Goal: Task Accomplishment & Management: Manage account settings

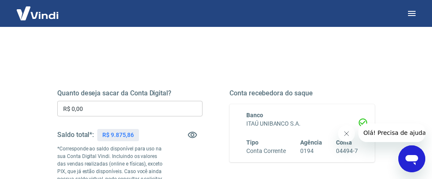
scroll to position [80, 0]
click at [94, 107] on input "R$ 0,00" at bounding box center [129, 109] width 145 height 16
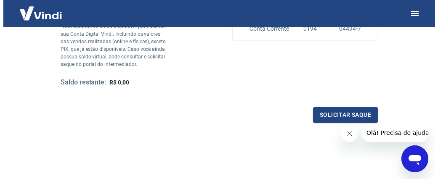
scroll to position [203, 0]
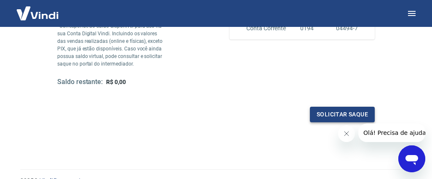
type input "R$ 9.875,86"
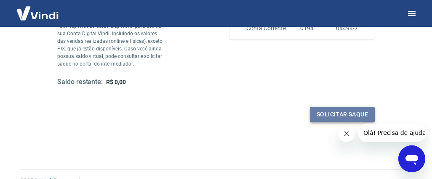
click at [335, 112] on button "Solicitar saque" at bounding box center [342, 115] width 65 height 16
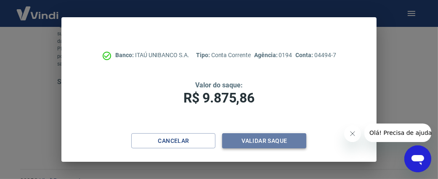
click at [261, 138] on button "Validar saque" at bounding box center [264, 141] width 84 height 16
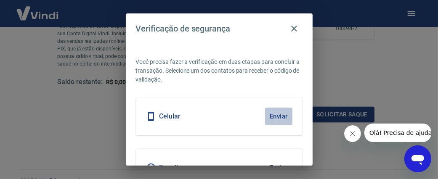
click at [272, 114] on button "Enviar" at bounding box center [278, 117] width 27 height 18
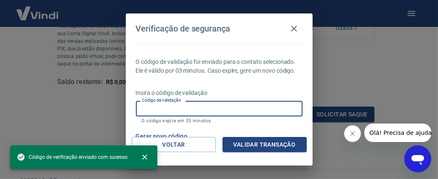
click at [194, 117] on input "Código de validação" at bounding box center [219, 109] width 167 height 16
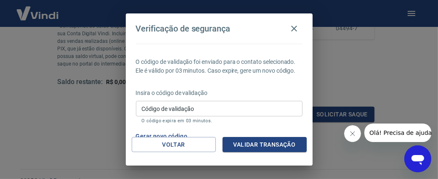
click at [273, 75] on p "O código de validação foi enviado para o contato selecionado. Ele é válido por …" at bounding box center [219, 67] width 167 height 18
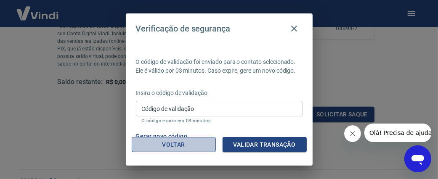
click at [178, 141] on button "Voltar" at bounding box center [174, 145] width 84 height 16
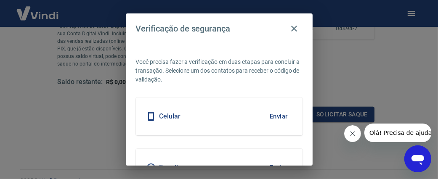
scroll to position [48, 0]
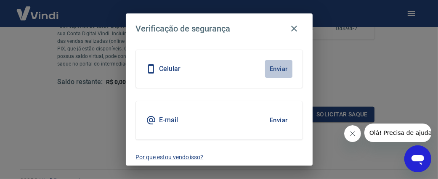
click at [268, 66] on button "Enviar" at bounding box center [278, 69] width 27 height 18
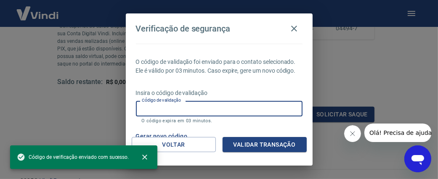
click at [211, 116] on input "Código de validação" at bounding box center [219, 109] width 167 height 16
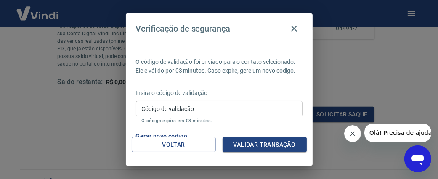
click at [272, 92] on div "O código de validação foi enviado para o contato selecionado. Ele é válido por …" at bounding box center [219, 90] width 187 height 93
click at [294, 25] on icon "button" at bounding box center [294, 29] width 10 height 10
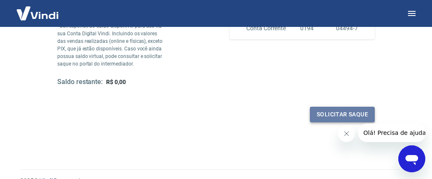
click at [336, 113] on button "Solicitar saque" at bounding box center [342, 115] width 65 height 16
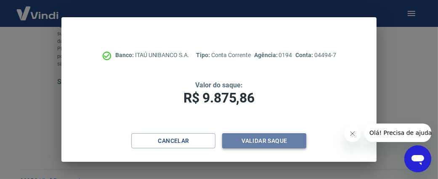
click at [263, 140] on button "Validar saque" at bounding box center [264, 141] width 84 height 16
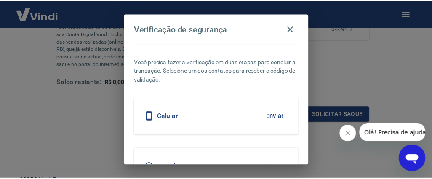
scroll to position [23, 0]
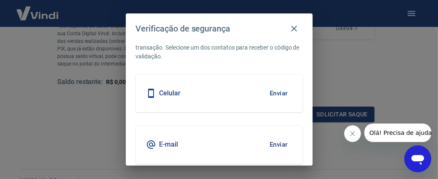
click at [271, 92] on button "Enviar" at bounding box center [278, 94] width 27 height 18
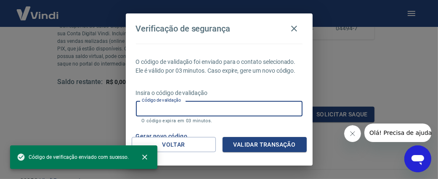
click at [216, 117] on input "Código de validação" at bounding box center [219, 109] width 167 height 16
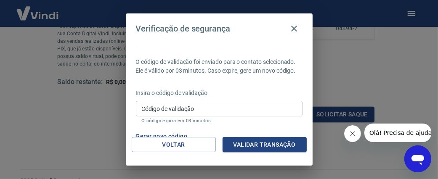
click at [269, 94] on div "O código de validação foi enviado para o contato selecionado. Ele é válido por …" at bounding box center [219, 90] width 187 height 93
click at [293, 26] on icon "button" at bounding box center [294, 29] width 10 height 10
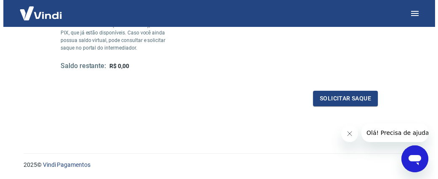
scroll to position [220, 0]
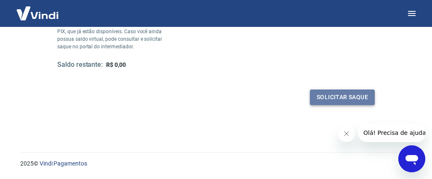
click at [339, 95] on button "Solicitar saque" at bounding box center [342, 98] width 65 height 16
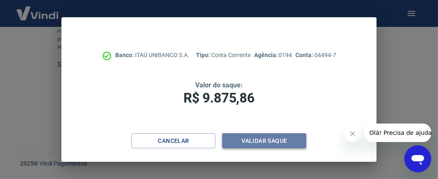
click at [261, 140] on button "Validar saque" at bounding box center [264, 141] width 84 height 16
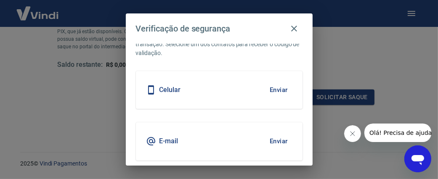
scroll to position [27, 0]
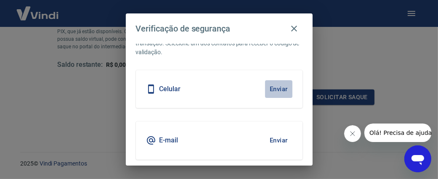
click at [270, 88] on button "Enviar" at bounding box center [278, 89] width 27 height 18
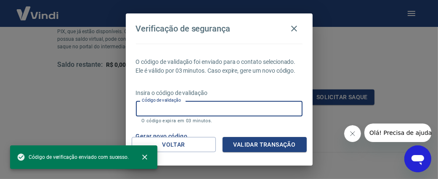
click at [219, 117] on input "Código de validação" at bounding box center [219, 109] width 167 height 16
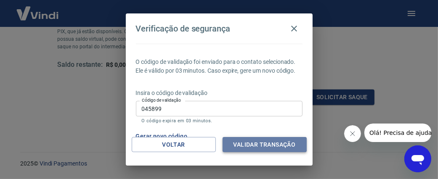
click at [255, 139] on button "Validar transação" at bounding box center [265, 145] width 84 height 16
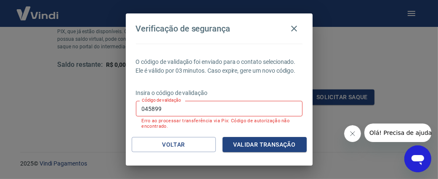
scroll to position [29, 0]
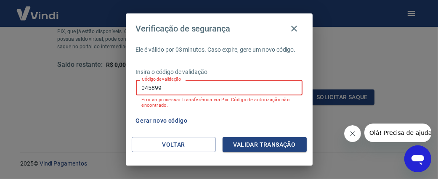
click at [186, 86] on input "045899" at bounding box center [219, 88] width 167 height 16
type input "0"
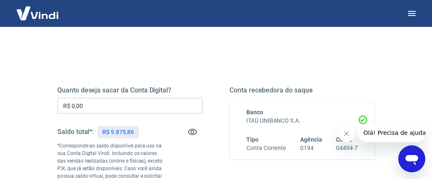
scroll to position [85, 0]
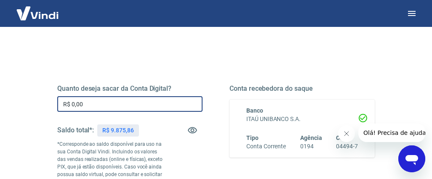
click at [124, 108] on input "R$ 0,00" at bounding box center [129, 104] width 145 height 16
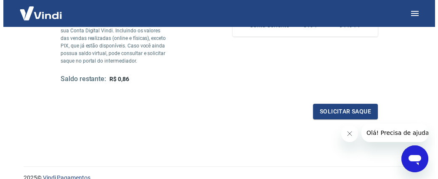
scroll to position [232, 0]
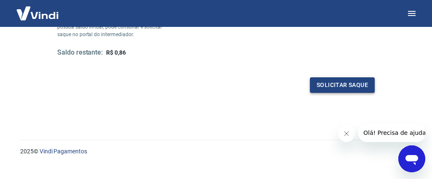
type input "R$ 9.875,00"
click at [337, 83] on button "Solicitar saque" at bounding box center [342, 85] width 65 height 16
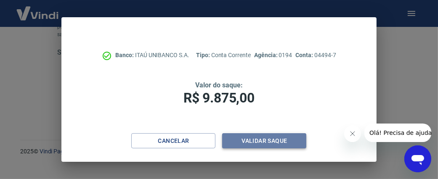
click at [264, 140] on button "Validar saque" at bounding box center [264, 141] width 84 height 16
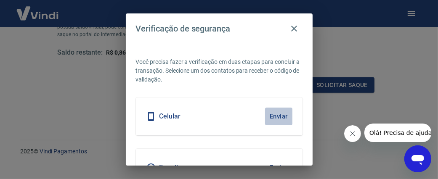
click at [270, 114] on button "Enviar" at bounding box center [278, 117] width 27 height 18
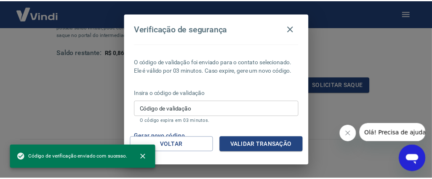
scroll to position [24, 0]
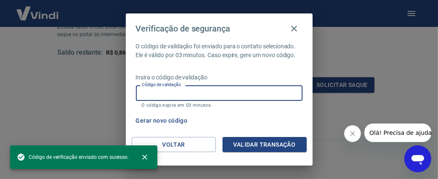
click at [198, 93] on input "Código de validação" at bounding box center [219, 93] width 167 height 16
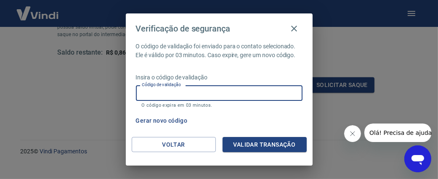
type input "556824"
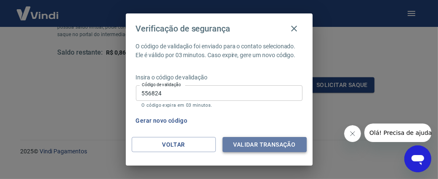
click at [262, 141] on button "Validar transação" at bounding box center [265, 145] width 84 height 16
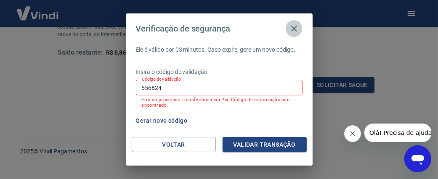
click at [295, 27] on icon "button" at bounding box center [294, 29] width 6 height 6
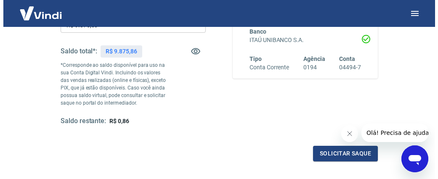
scroll to position [164, 0]
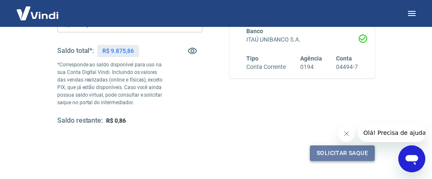
click at [334, 151] on button "Solicitar saque" at bounding box center [342, 154] width 65 height 16
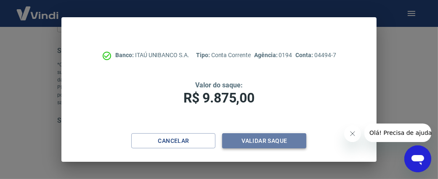
click at [261, 137] on button "Validar saque" at bounding box center [264, 141] width 84 height 16
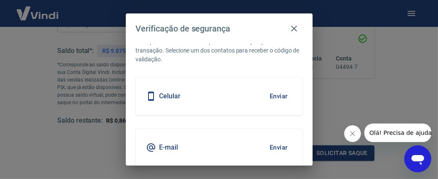
scroll to position [45, 0]
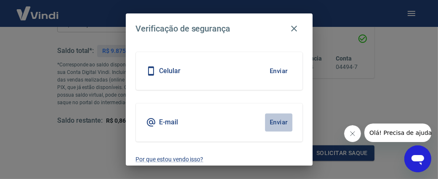
click at [270, 120] on button "Enviar" at bounding box center [278, 123] width 27 height 18
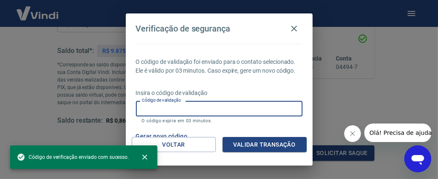
click at [211, 117] on input "Código de validação" at bounding box center [219, 109] width 167 height 16
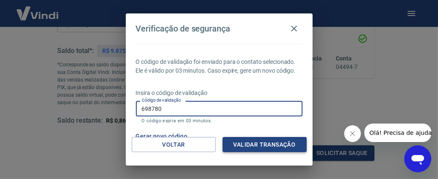
type input "698780"
click at [264, 144] on button "Validar transação" at bounding box center [265, 145] width 84 height 16
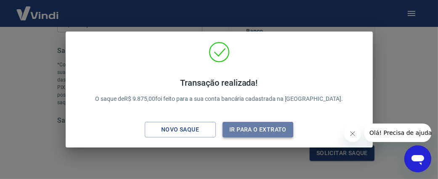
click at [258, 125] on button "Ir para o extrato" at bounding box center [258, 130] width 71 height 16
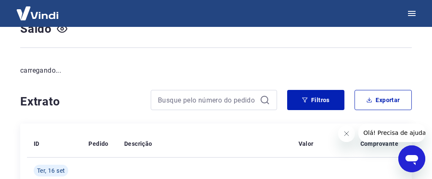
scroll to position [164, 0]
